Goal: Book appointment/travel/reservation

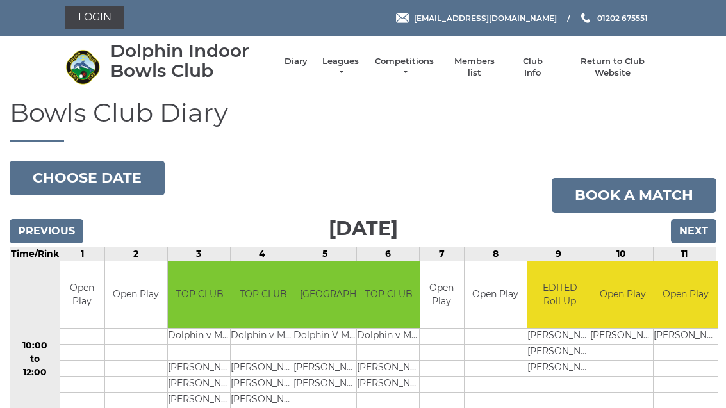
scroll to position [69, 0]
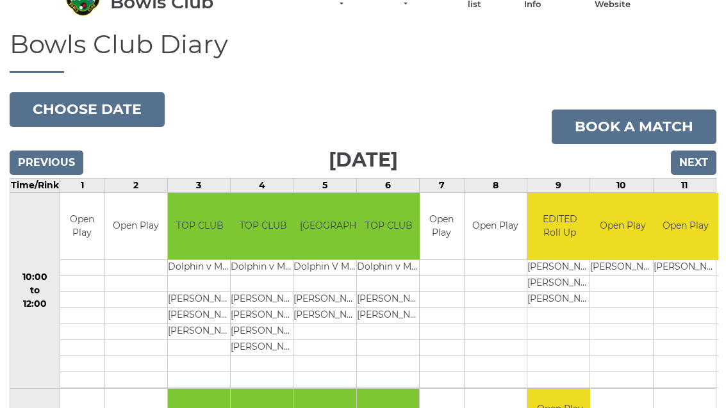
click at [118, 113] on button "Choose date" at bounding box center [87, 109] width 155 height 35
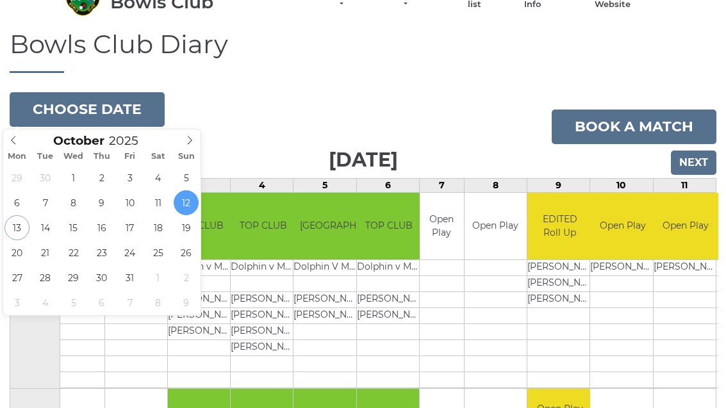
click at [190, 145] on span at bounding box center [189, 138] width 21 height 18
click at [188, 142] on icon at bounding box center [189, 140] width 9 height 9
type input "2025-12-20"
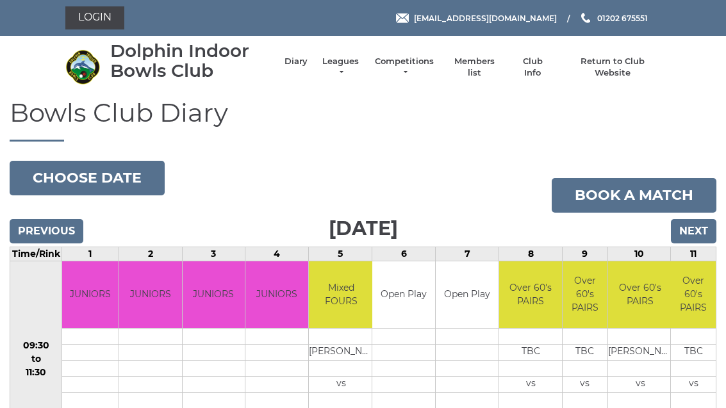
click at [425, 67] on link "Competitions" at bounding box center [405, 67] width 62 height 23
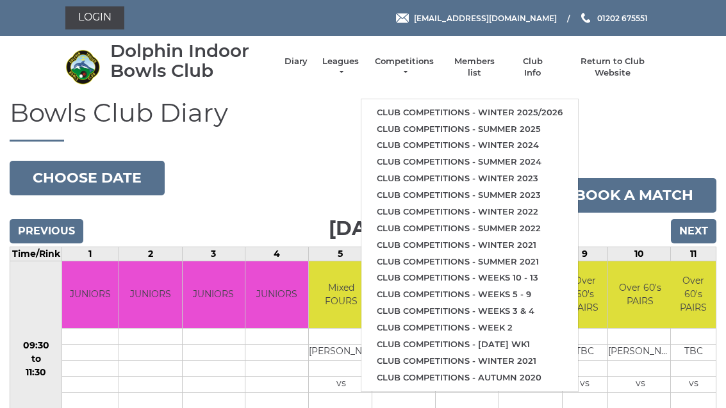
click at [515, 106] on link "Club competitions - Winter 2025/2026" at bounding box center [469, 112] width 217 height 17
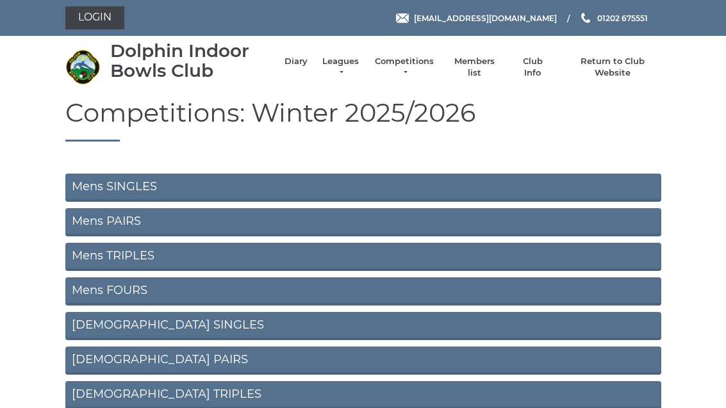
click at [318, 199] on link "Mens SINGLES" at bounding box center [363, 188] width 596 height 28
click at [352, 185] on link "Mens SINGLES" at bounding box center [363, 188] width 596 height 28
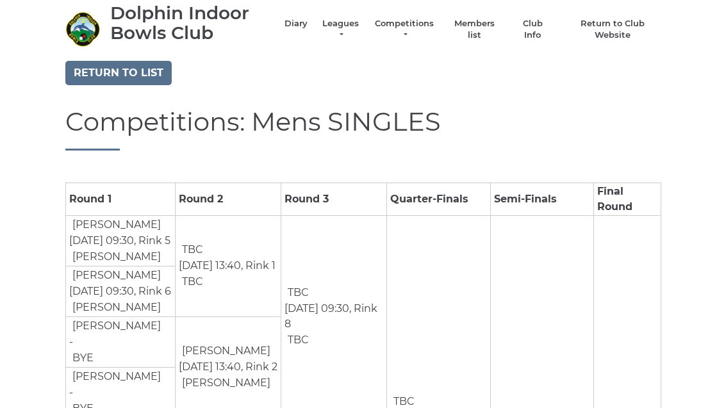
scroll to position [40, 0]
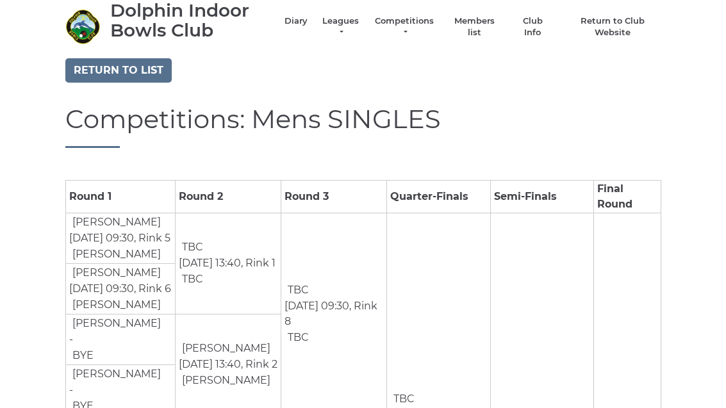
click at [302, 25] on link "Diary" at bounding box center [296, 21] width 23 height 12
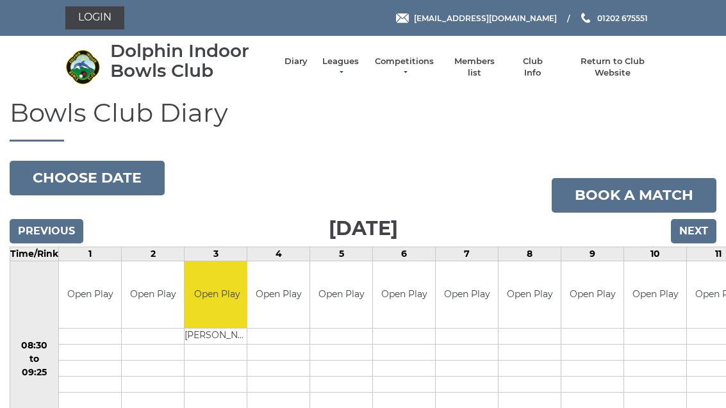
click at [103, 181] on button "Choose date" at bounding box center [87, 178] width 155 height 35
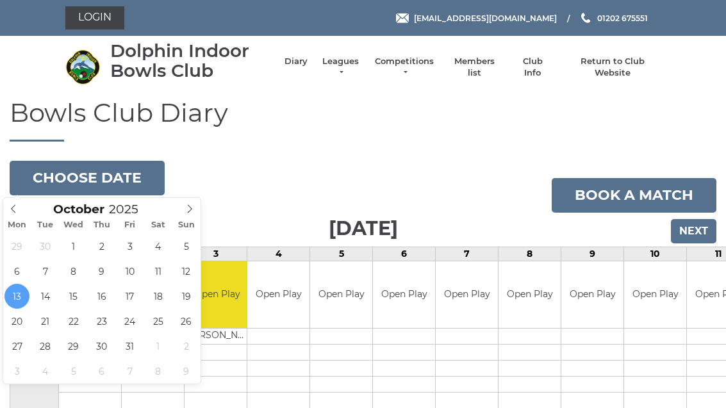
click at [191, 208] on icon at bounding box center [189, 208] width 9 height 9
type input "[DATE]"
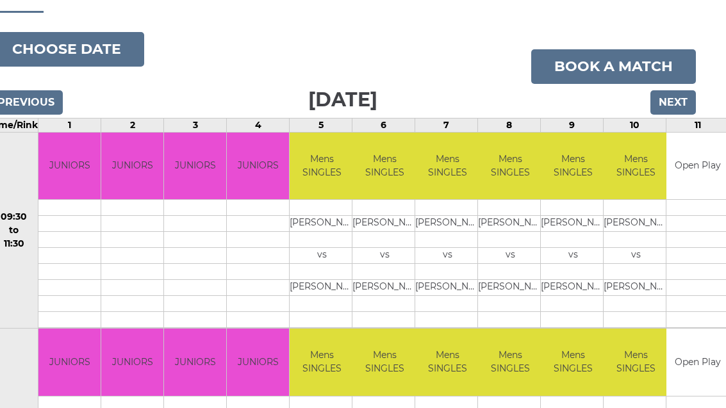
scroll to position [111, 21]
